Goal: Task Accomplishment & Management: Manage account settings

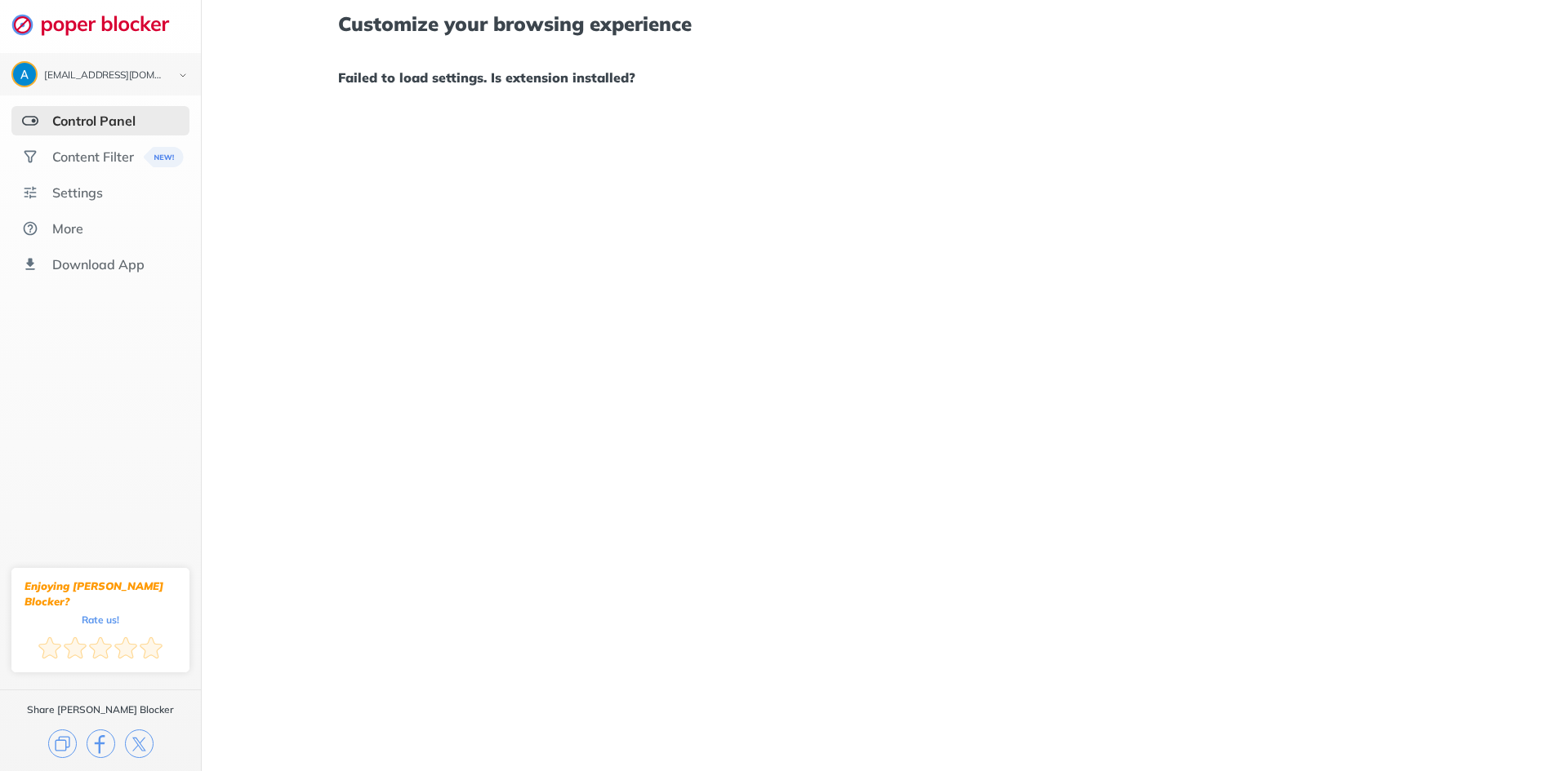
click at [130, 121] on div "Control Panel" at bounding box center [94, 121] width 83 height 16
click at [76, 164] on div "Content Filter" at bounding box center [93, 157] width 82 height 16
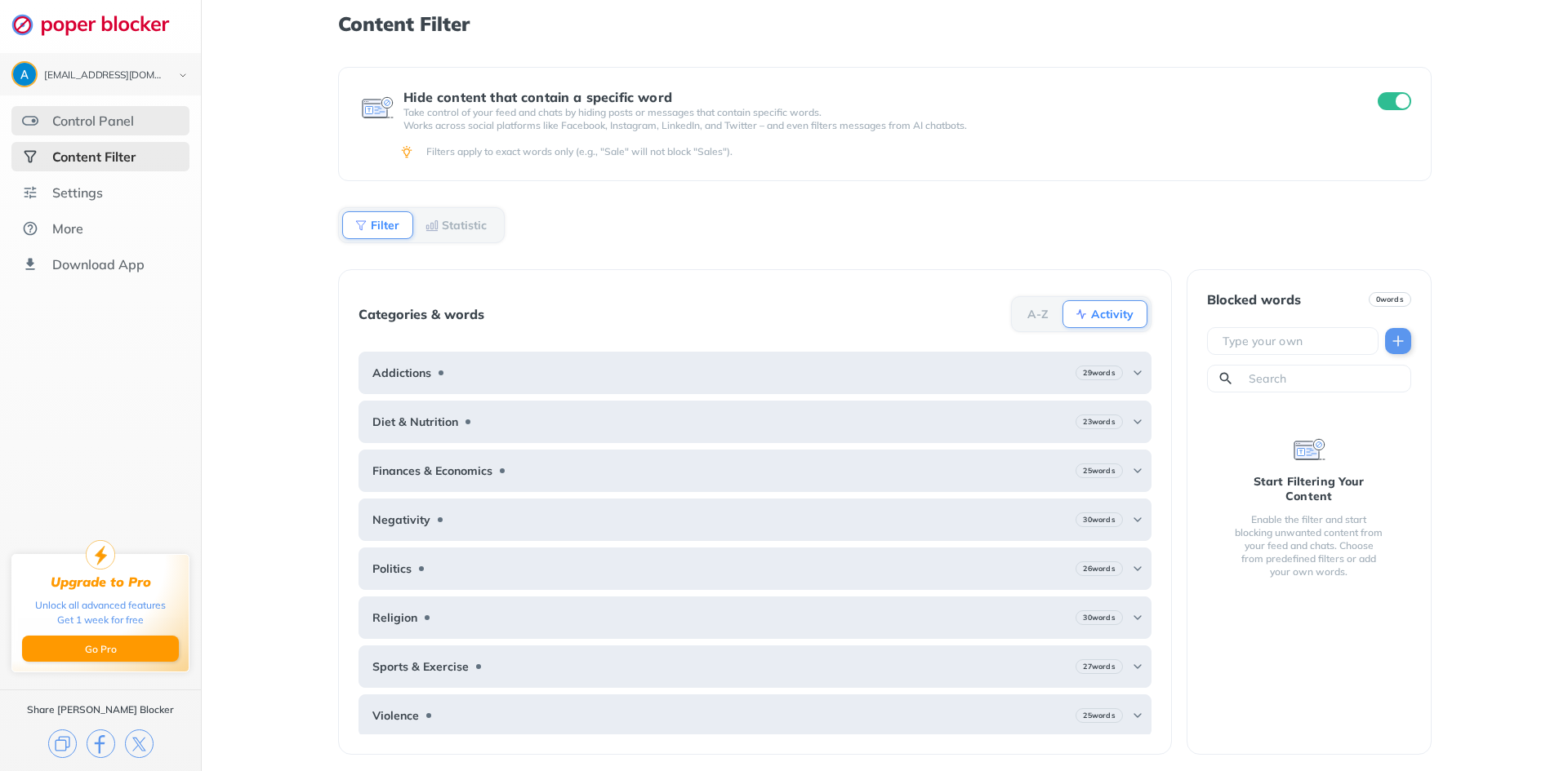
click at [106, 112] on div "Control Panel" at bounding box center [100, 121] width 178 height 29
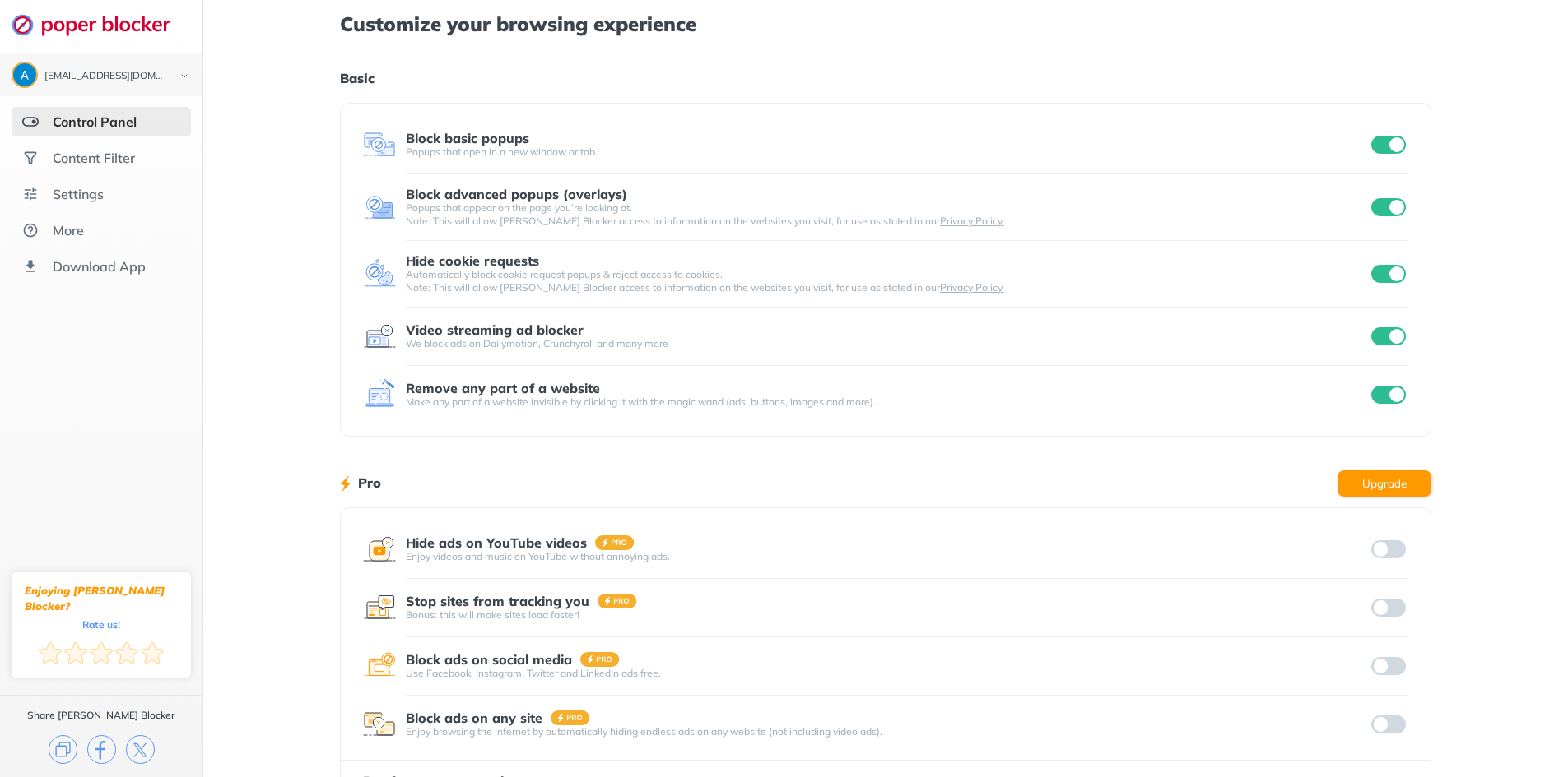
click at [1382, 392] on input "checkbox" at bounding box center [1388, 395] width 35 height 18
click at [1378, 205] on input "checkbox" at bounding box center [1388, 207] width 35 height 18
click at [1389, 141] on input "checkbox" at bounding box center [1388, 145] width 35 height 18
click at [1396, 274] on input "checkbox" at bounding box center [1388, 274] width 35 height 18
click at [1396, 338] on input "checkbox" at bounding box center [1388, 337] width 35 height 18
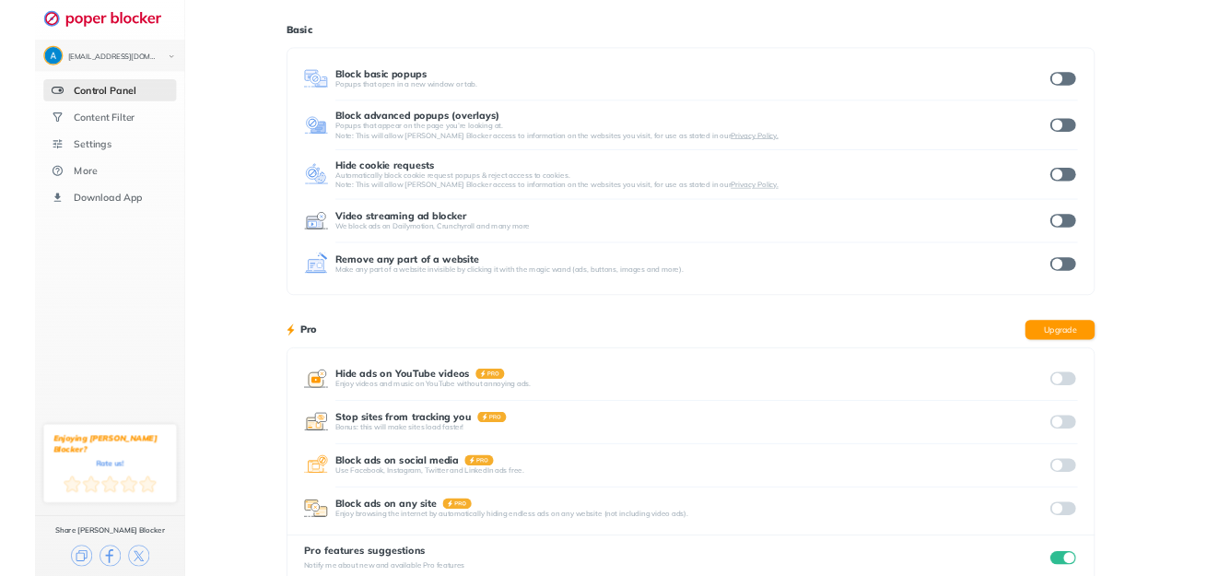
scroll to position [82, 0]
